Goal: Information Seeking & Learning: Learn about a topic

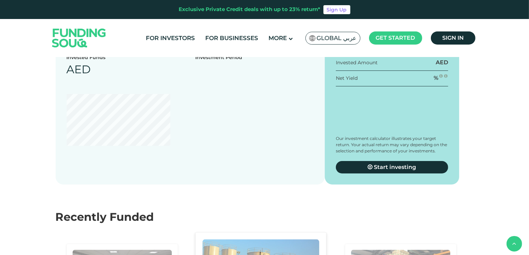
scroll to position [846, 0]
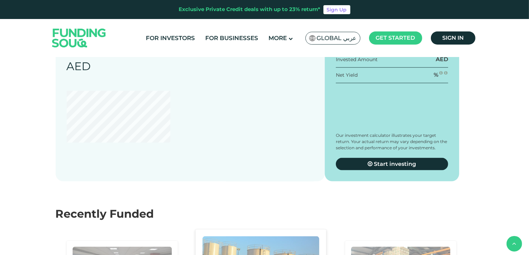
drag, startPoint x: 189, startPoint y: 134, endPoint x: 231, endPoint y: 134, distance: 41.8
click at [231, 28] on span "As little as 3 months" at bounding box center [206, 24] width 62 height 7
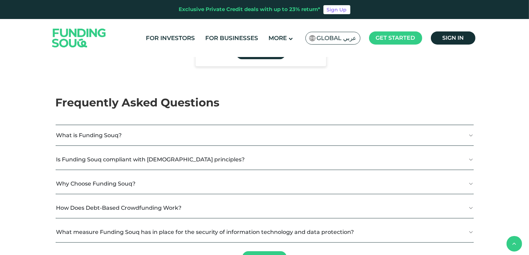
scroll to position [1179, 0]
type tc-range-slider "4"
type tc-range-slider "20000"
type tc-range-slider "10000"
drag, startPoint x: 85, startPoint y: 168, endPoint x: 73, endPoint y: 170, distance: 12.3
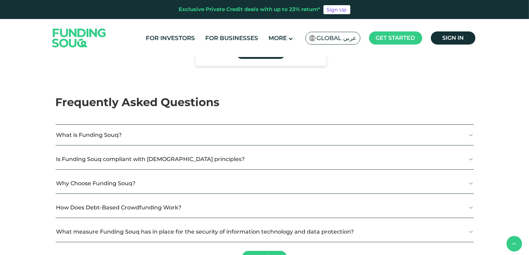
drag, startPoint x: 281, startPoint y: 168, endPoint x: 321, endPoint y: 180, distance: 41.0
type tc-range-slider "5"
drag, startPoint x: 307, startPoint y: 169, endPoint x: 338, endPoint y: 168, distance: 30.8
